Goal: Use online tool/utility: Utilize a website feature to perform a specific function

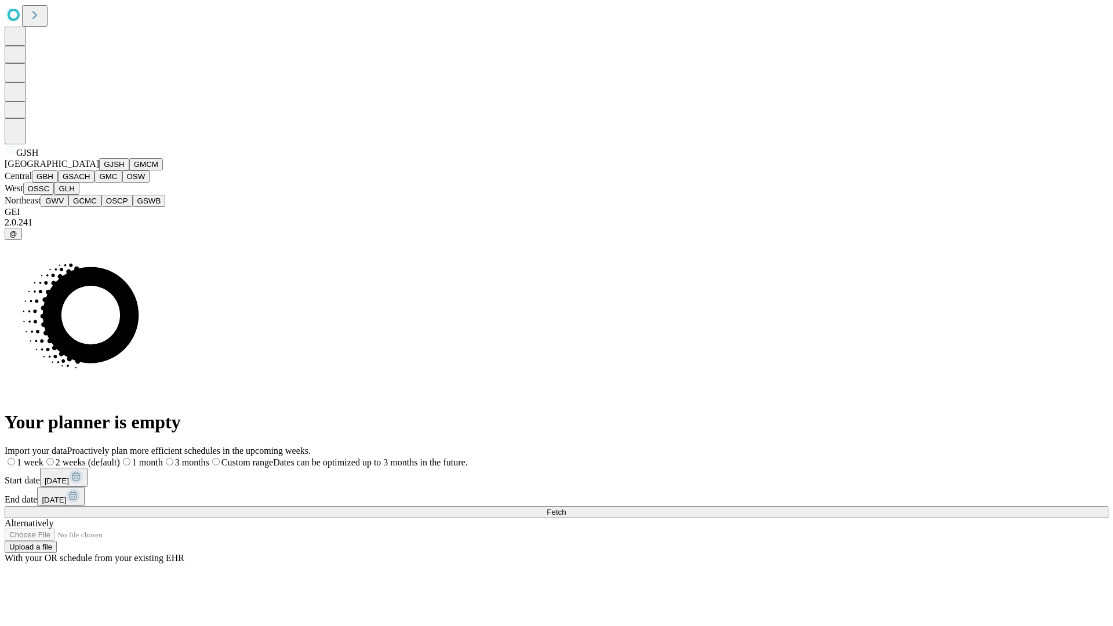
click at [99, 170] on button "GJSH" at bounding box center [114, 164] width 30 height 12
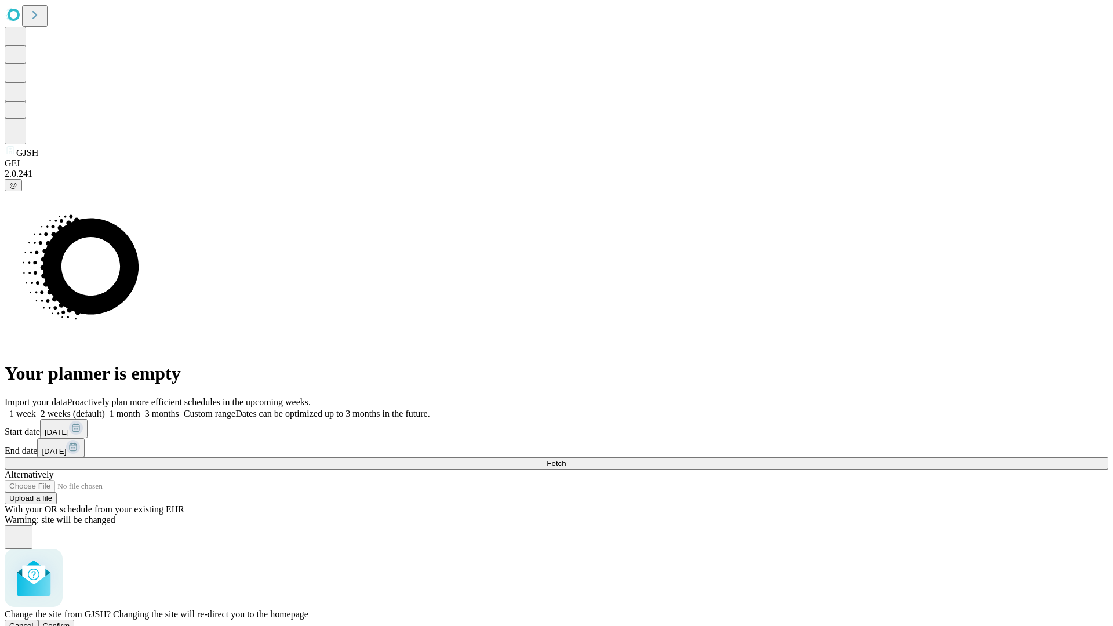
click at [70, 622] on span "Confirm" at bounding box center [56, 626] width 27 height 9
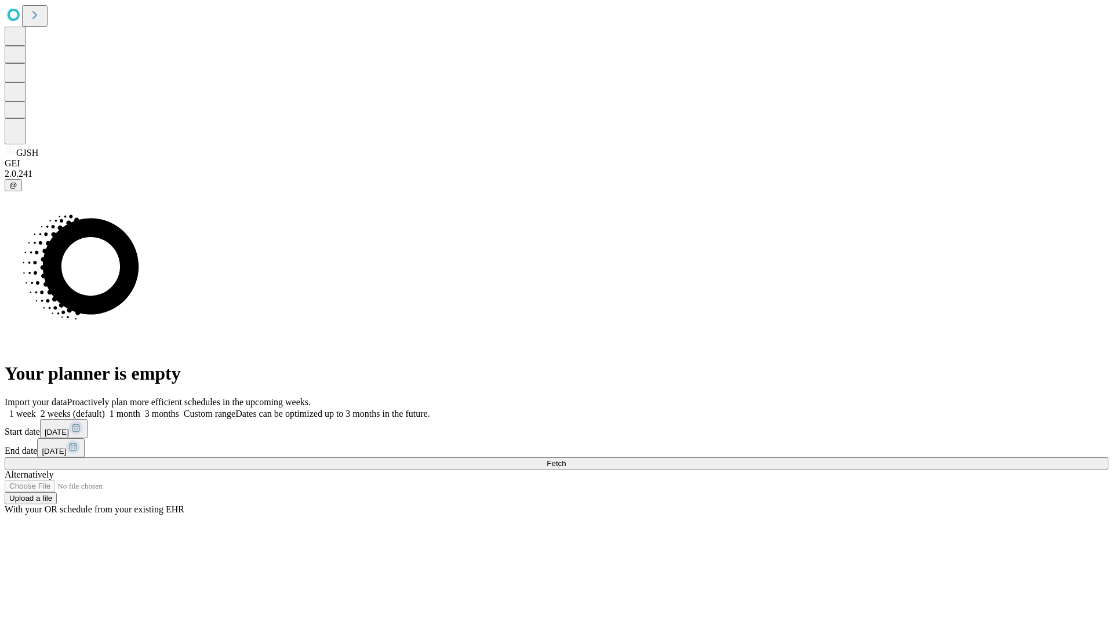
click at [140, 409] on label "1 month" at bounding box center [122, 414] width 35 height 10
click at [566, 459] on span "Fetch" at bounding box center [556, 463] width 19 height 9
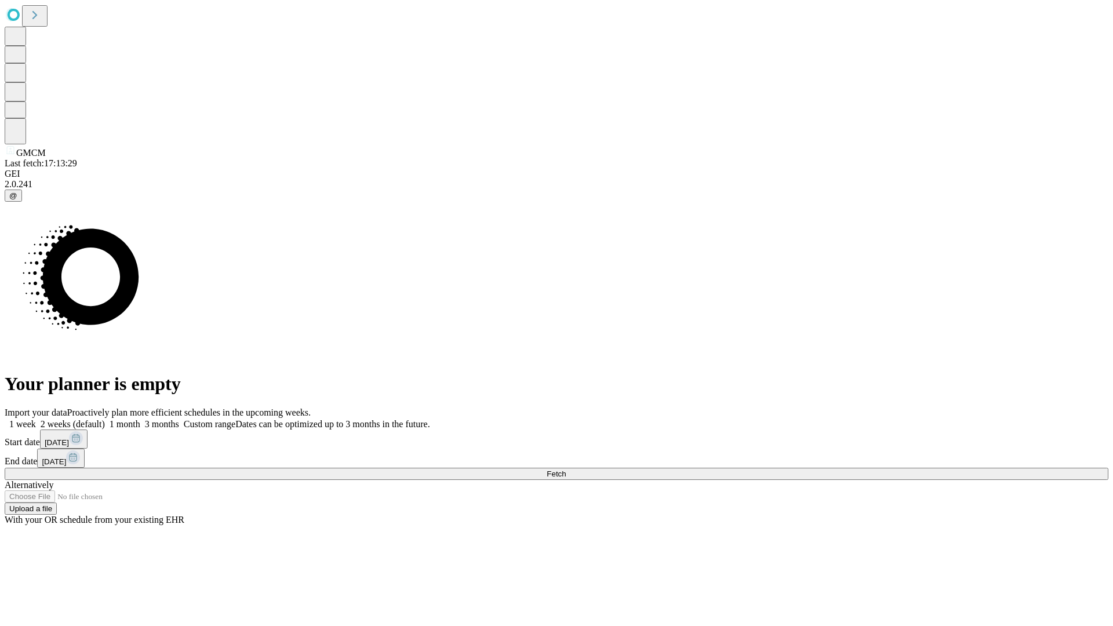
click at [140, 419] on label "1 month" at bounding box center [122, 424] width 35 height 10
click at [566, 470] on span "Fetch" at bounding box center [556, 474] width 19 height 9
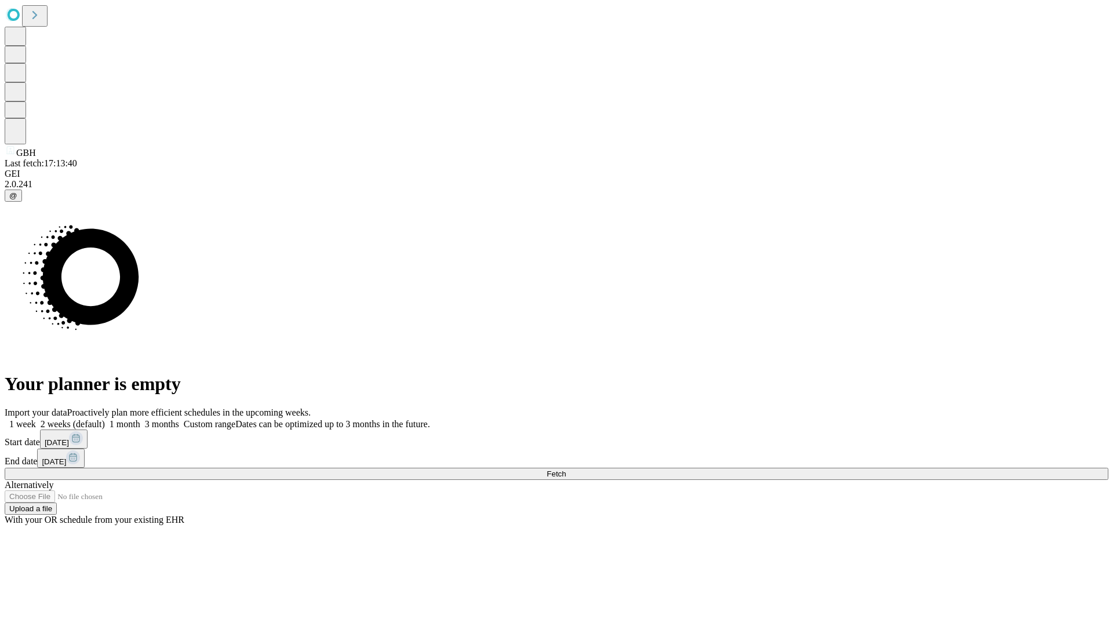
click at [140, 419] on label "1 month" at bounding box center [122, 424] width 35 height 10
click at [566, 470] on span "Fetch" at bounding box center [556, 474] width 19 height 9
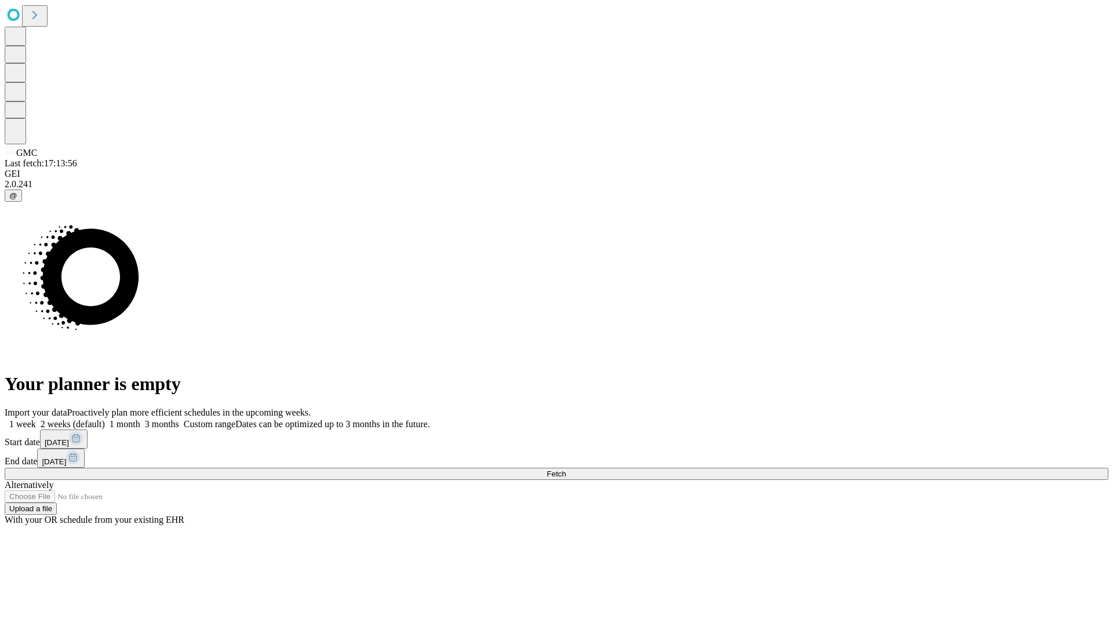
click at [140, 419] on label "1 month" at bounding box center [122, 424] width 35 height 10
click at [566, 470] on span "Fetch" at bounding box center [556, 474] width 19 height 9
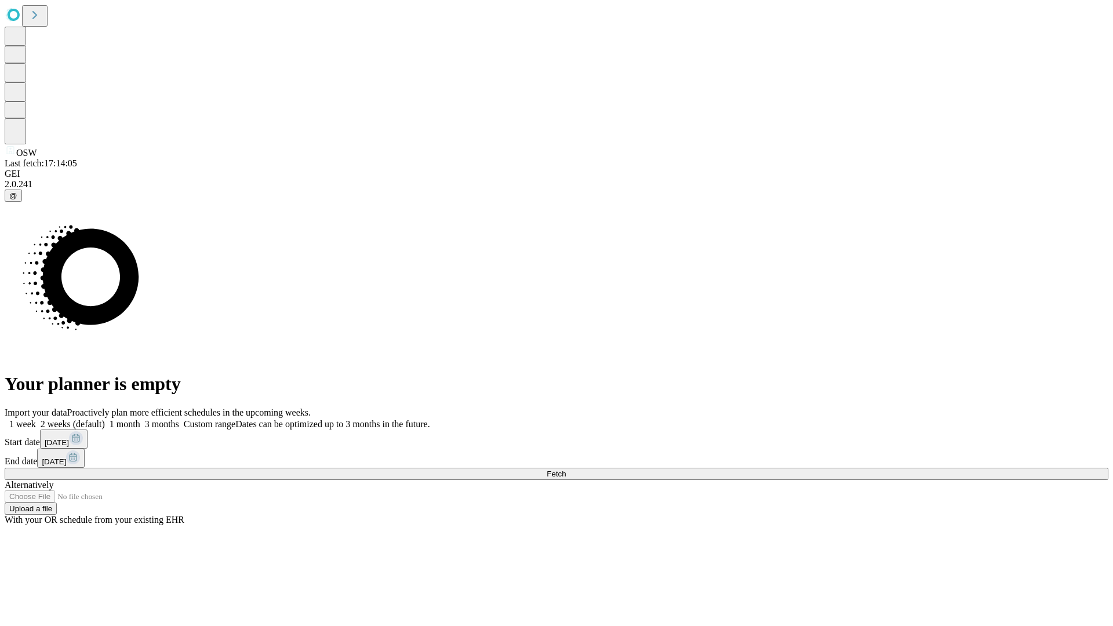
click at [140, 419] on label "1 month" at bounding box center [122, 424] width 35 height 10
click at [566, 470] on span "Fetch" at bounding box center [556, 474] width 19 height 9
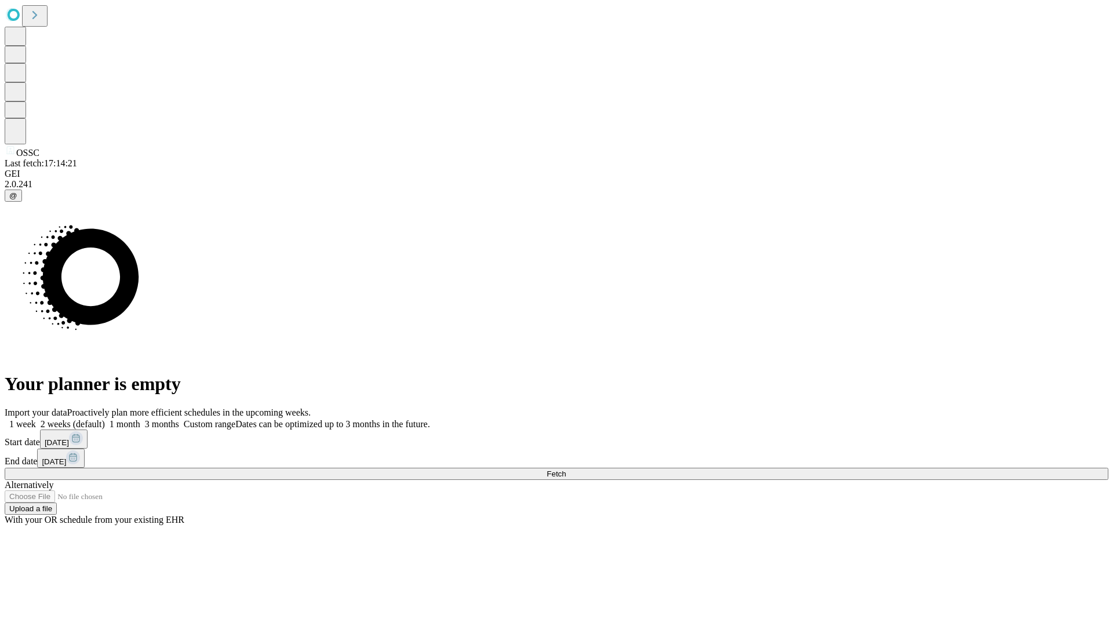
click at [140, 419] on label "1 month" at bounding box center [122, 424] width 35 height 10
click at [566, 470] on span "Fetch" at bounding box center [556, 474] width 19 height 9
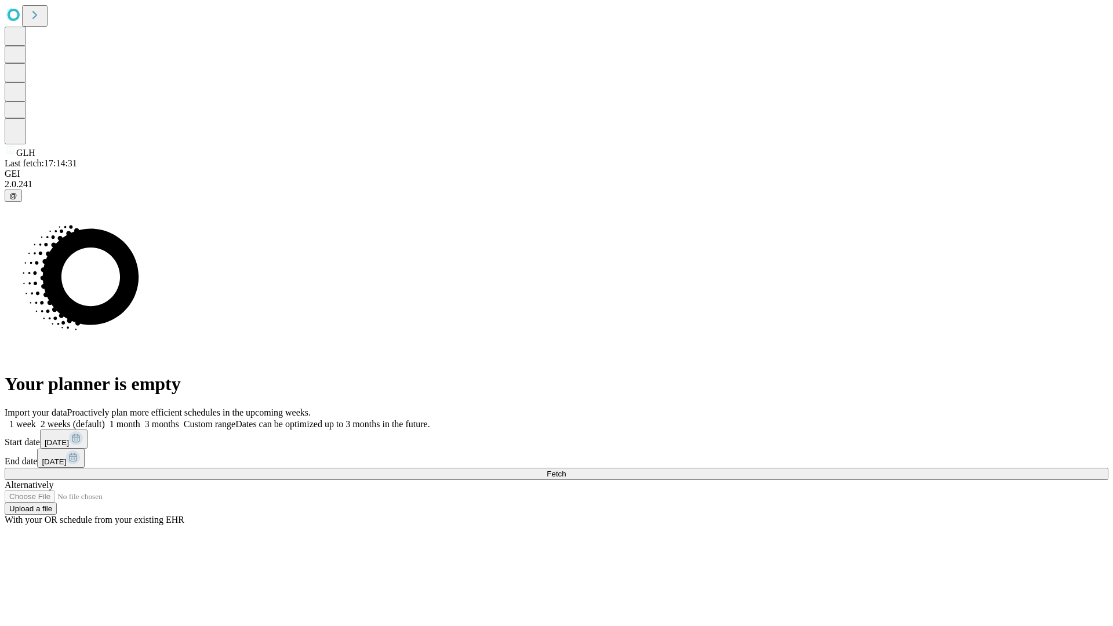
click at [140, 419] on label "1 month" at bounding box center [122, 424] width 35 height 10
click at [566, 470] on span "Fetch" at bounding box center [556, 474] width 19 height 9
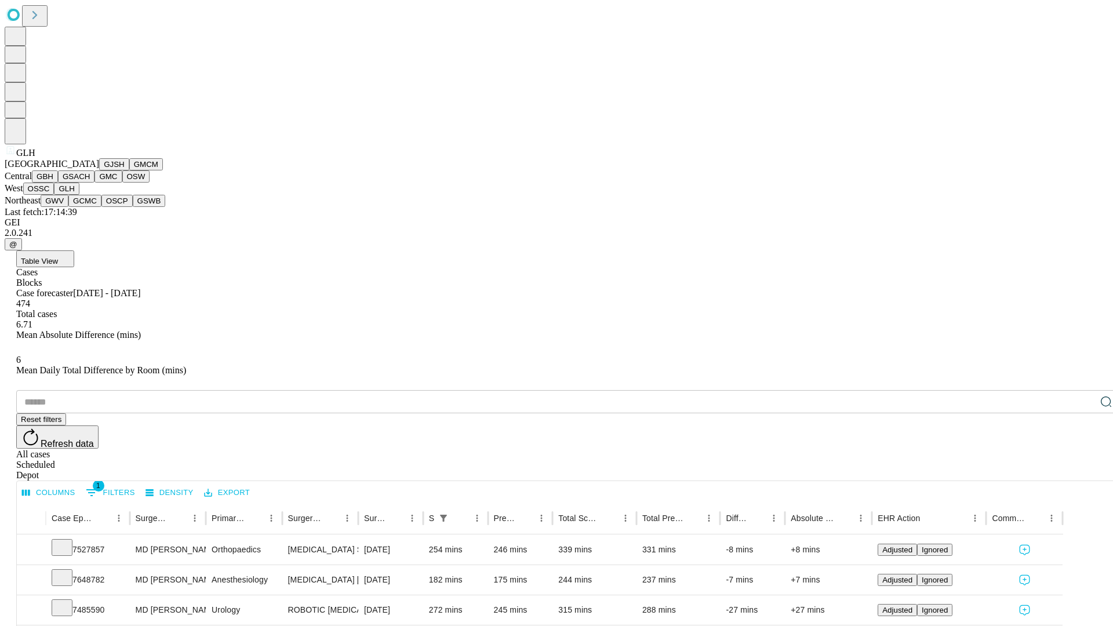
click at [68, 207] on button "GWV" at bounding box center [55, 201] width 28 height 12
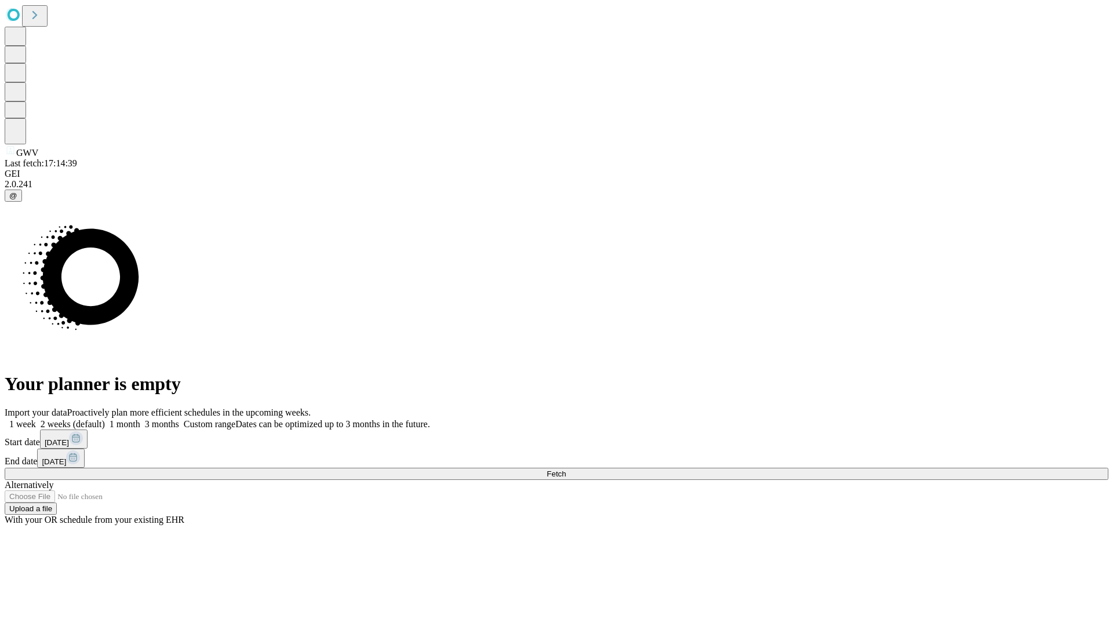
click at [140, 419] on label "1 month" at bounding box center [122, 424] width 35 height 10
click at [566, 470] on span "Fetch" at bounding box center [556, 474] width 19 height 9
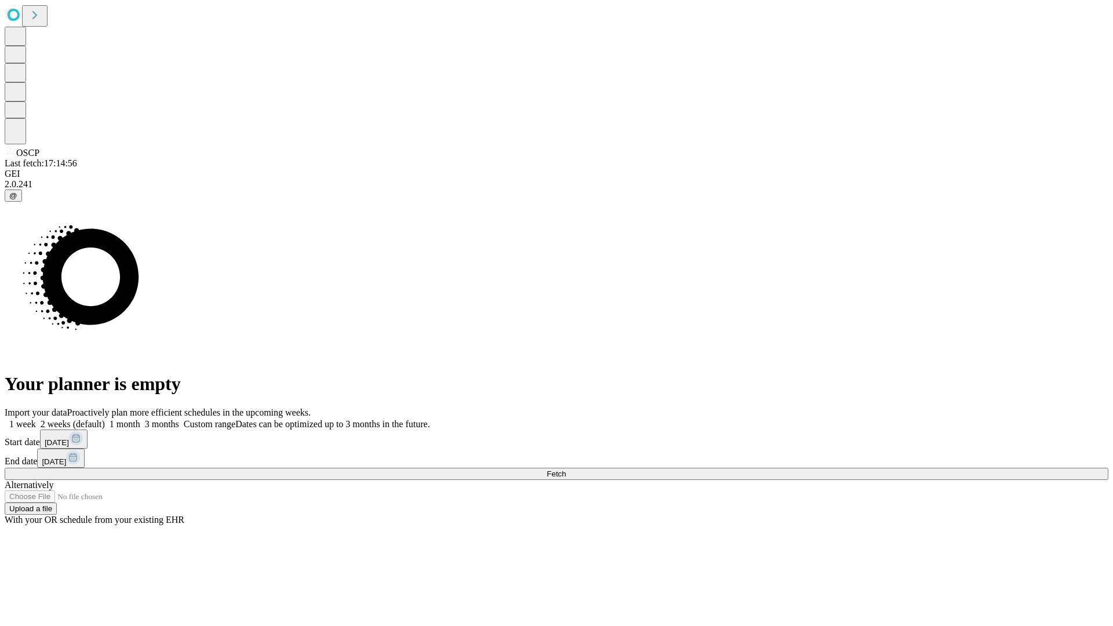
click at [566, 470] on span "Fetch" at bounding box center [556, 474] width 19 height 9
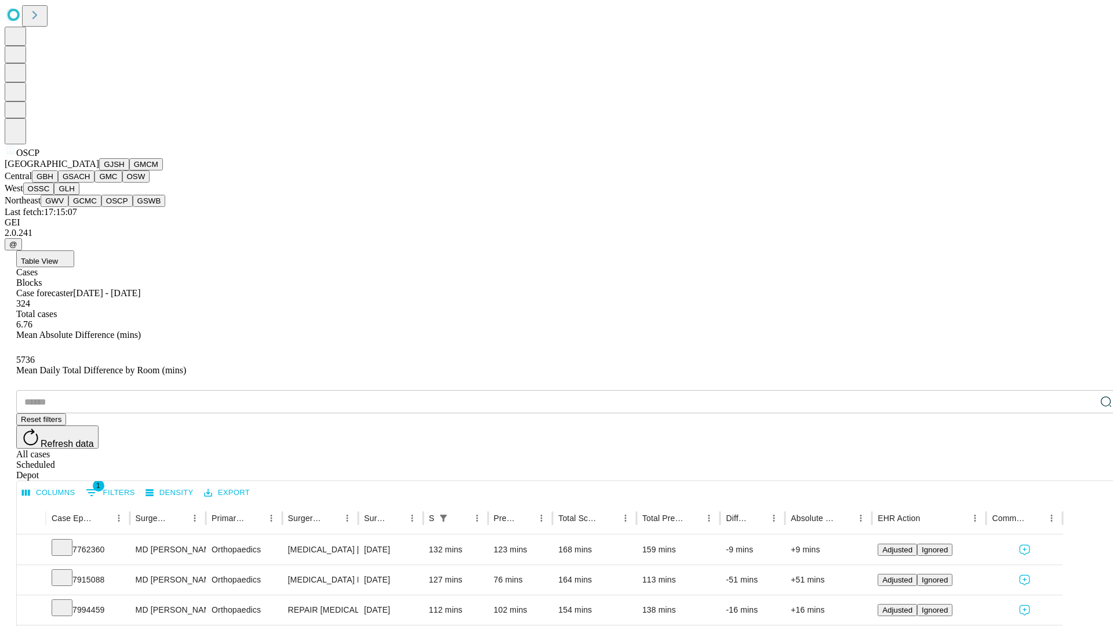
click at [133, 207] on button "GSWB" at bounding box center [149, 201] width 33 height 12
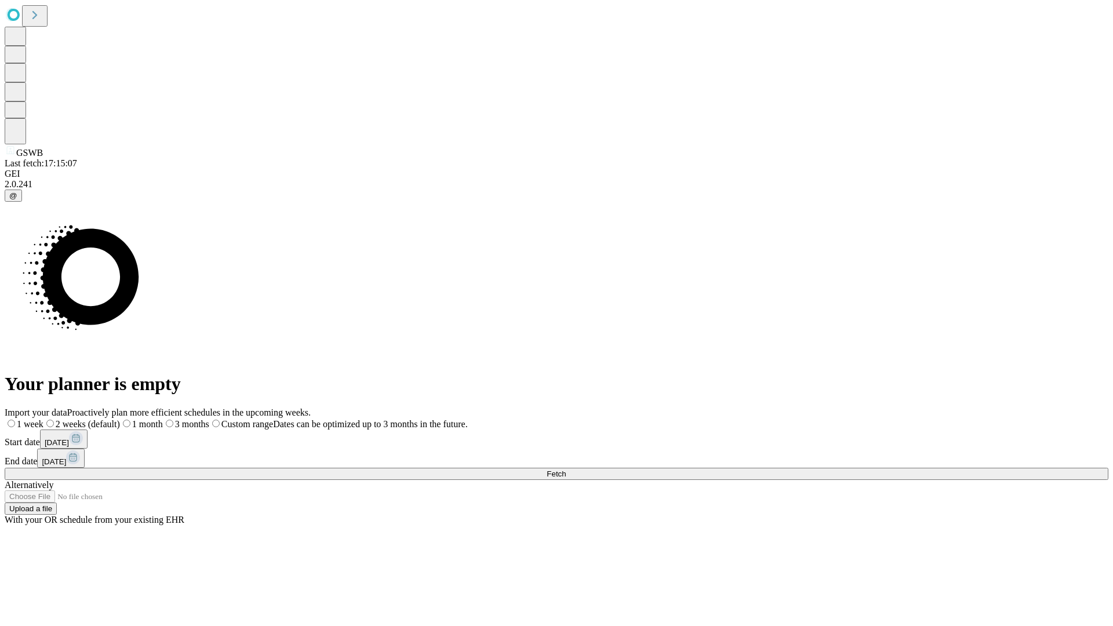
click at [163, 419] on label "1 month" at bounding box center [141, 424] width 43 height 10
click at [566, 470] on span "Fetch" at bounding box center [556, 474] width 19 height 9
